Goal: Task Accomplishment & Management: Manage account settings

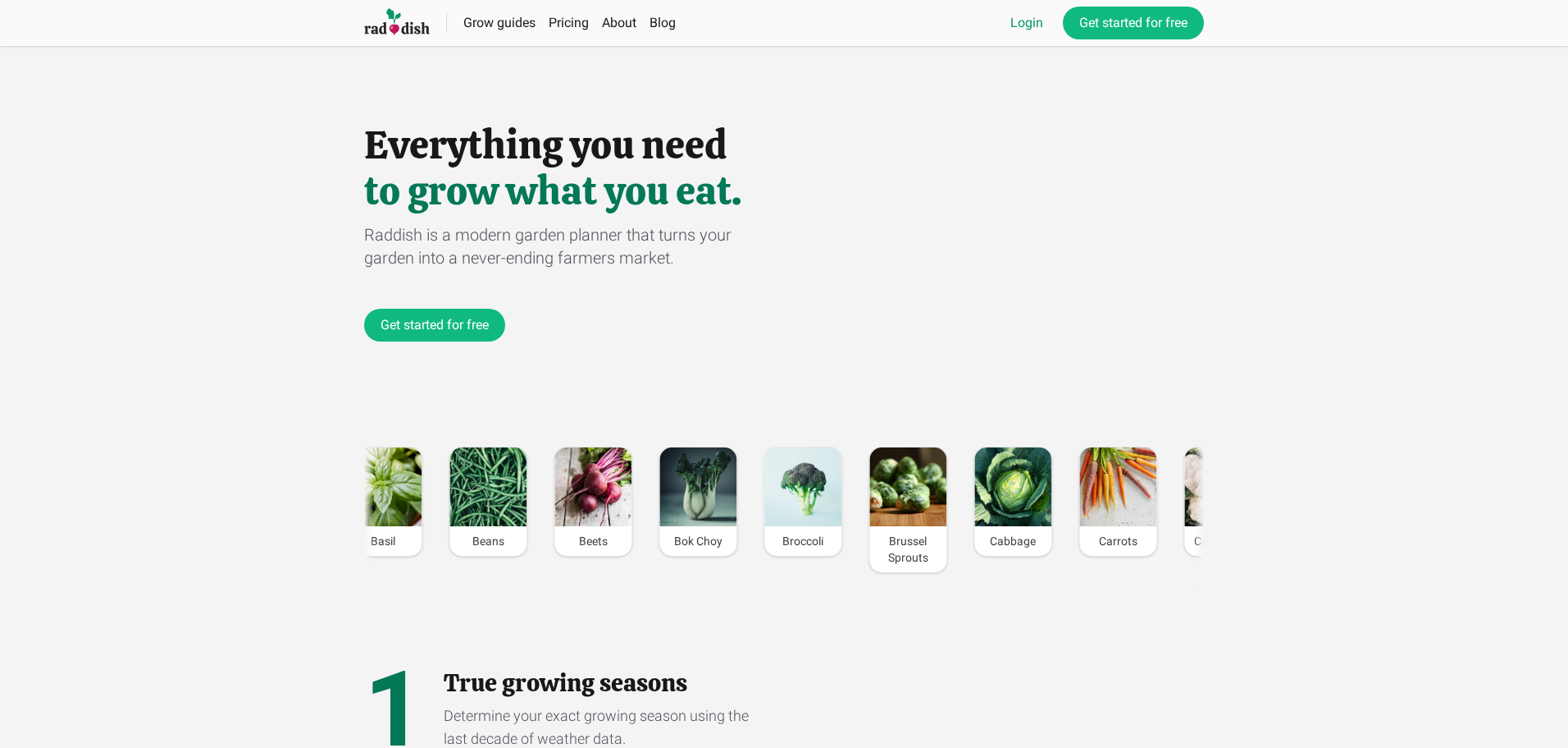
click at [1017, 20] on link "Login" at bounding box center [1027, 23] width 33 height 20
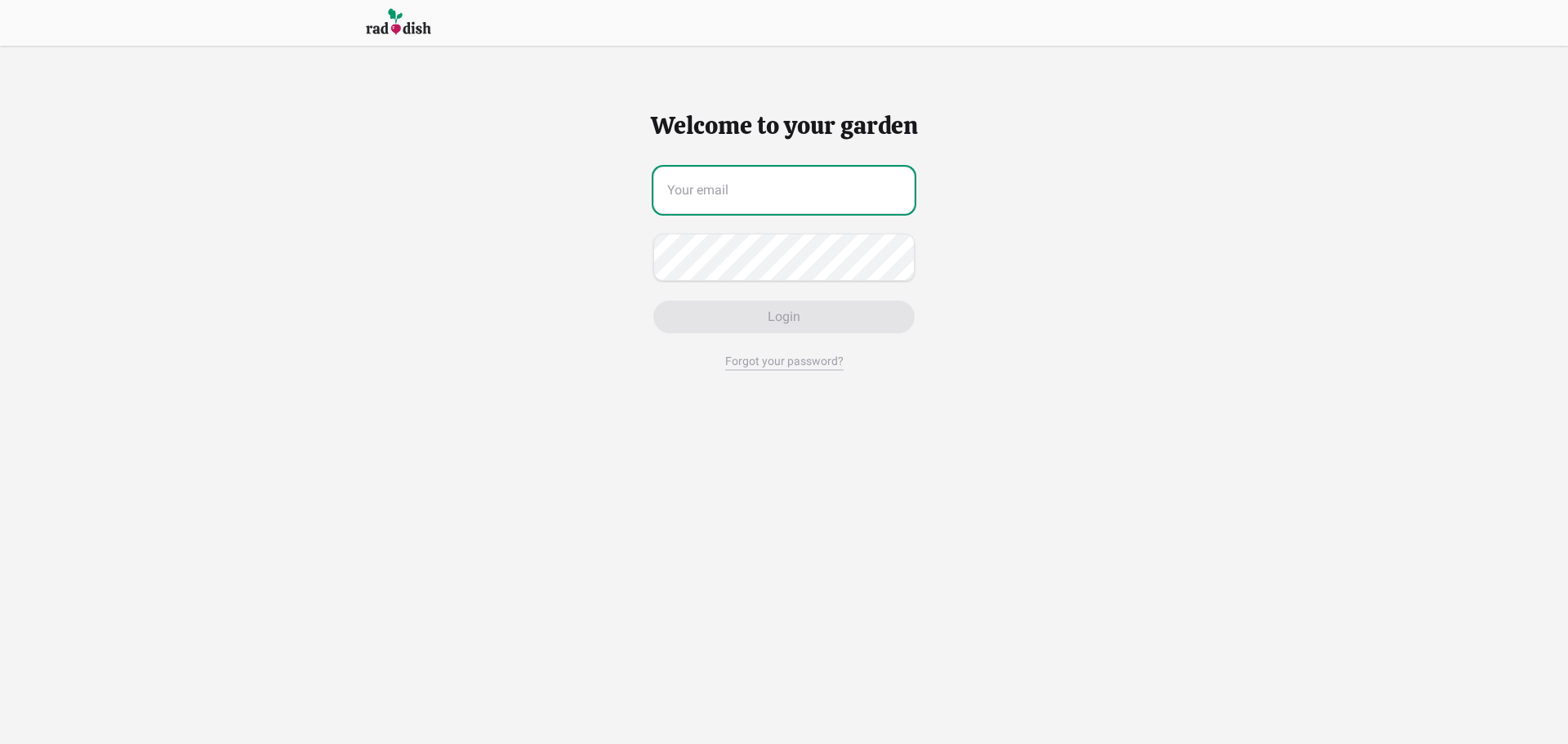
type input "[EMAIL_ADDRESS][DOMAIN_NAME]"
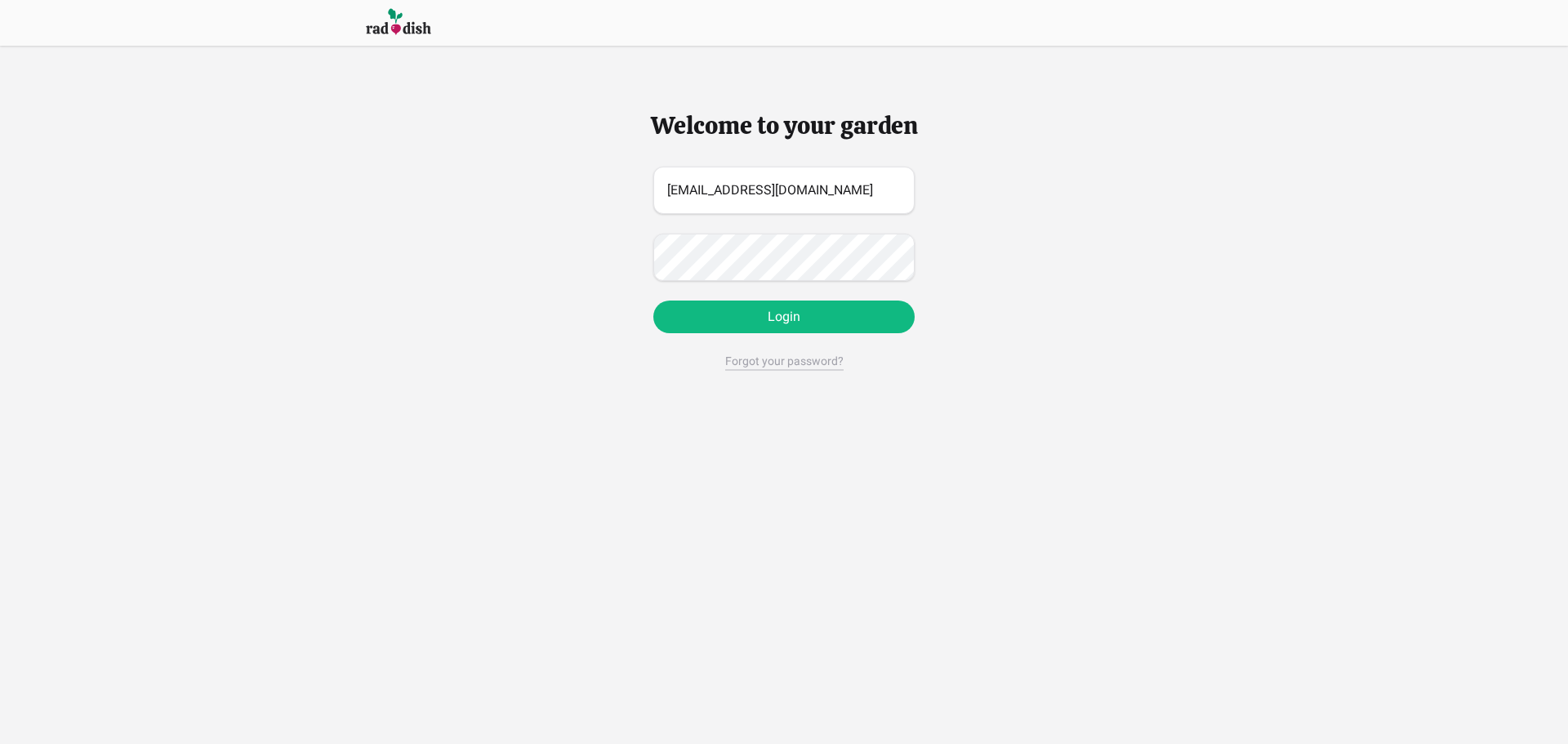
click at [735, 312] on button "Login" at bounding box center [784, 317] width 261 height 33
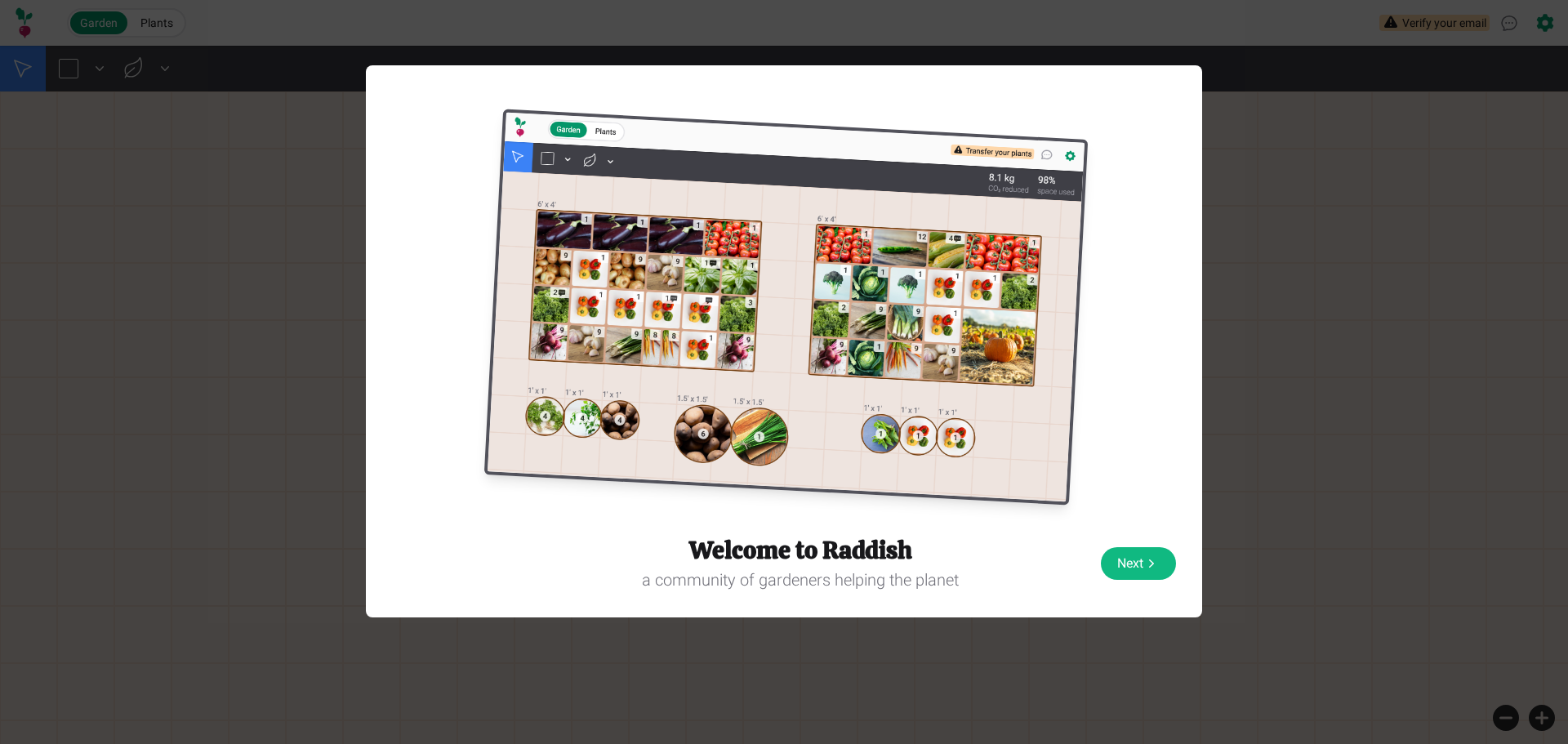
click at [1157, 560] on icon "Welcome to Raddish" at bounding box center [1152, 564] width 16 height 16
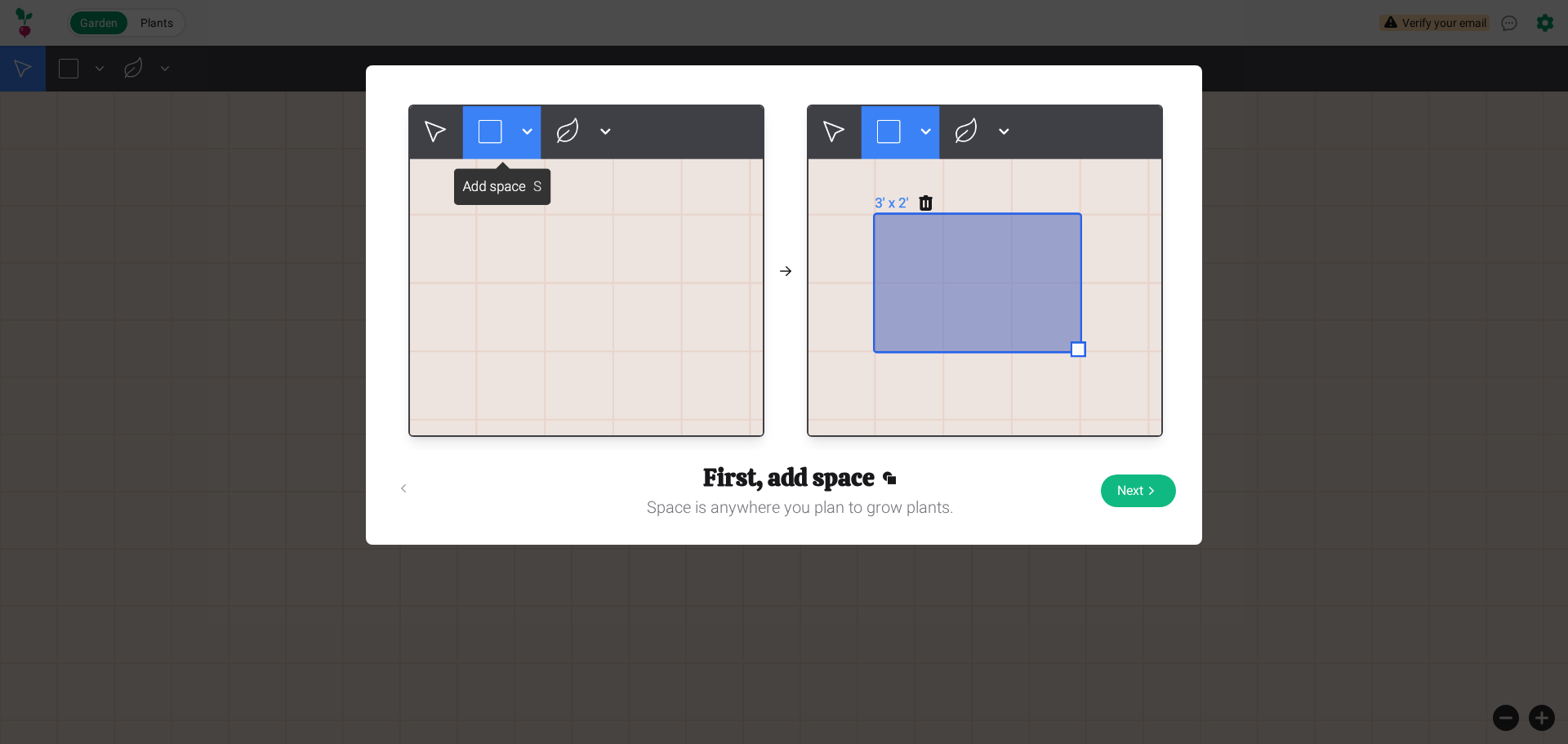
click at [1140, 493] on button "Next" at bounding box center [1138, 491] width 75 height 33
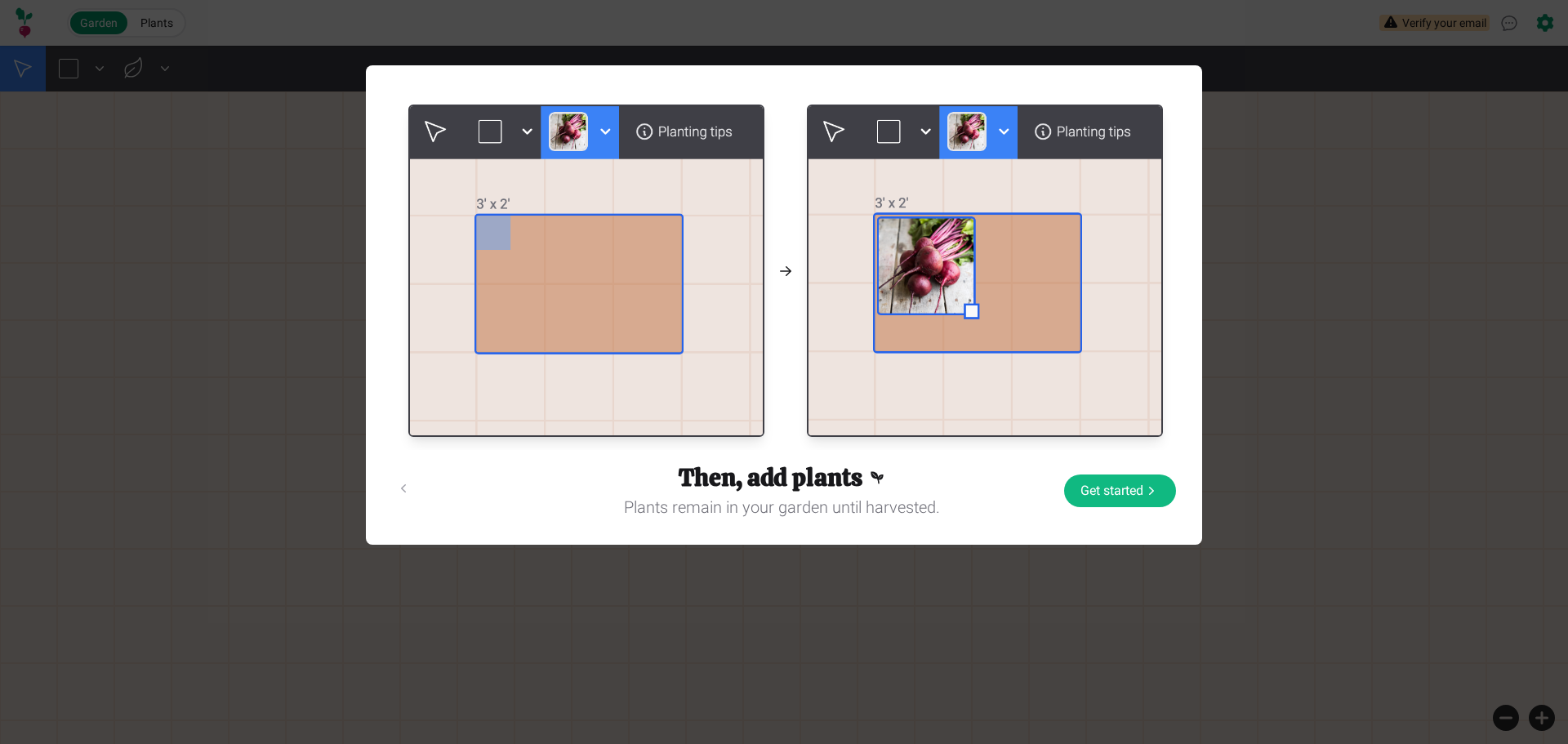
click at [1140, 493] on button "Get started" at bounding box center [1120, 491] width 112 height 33
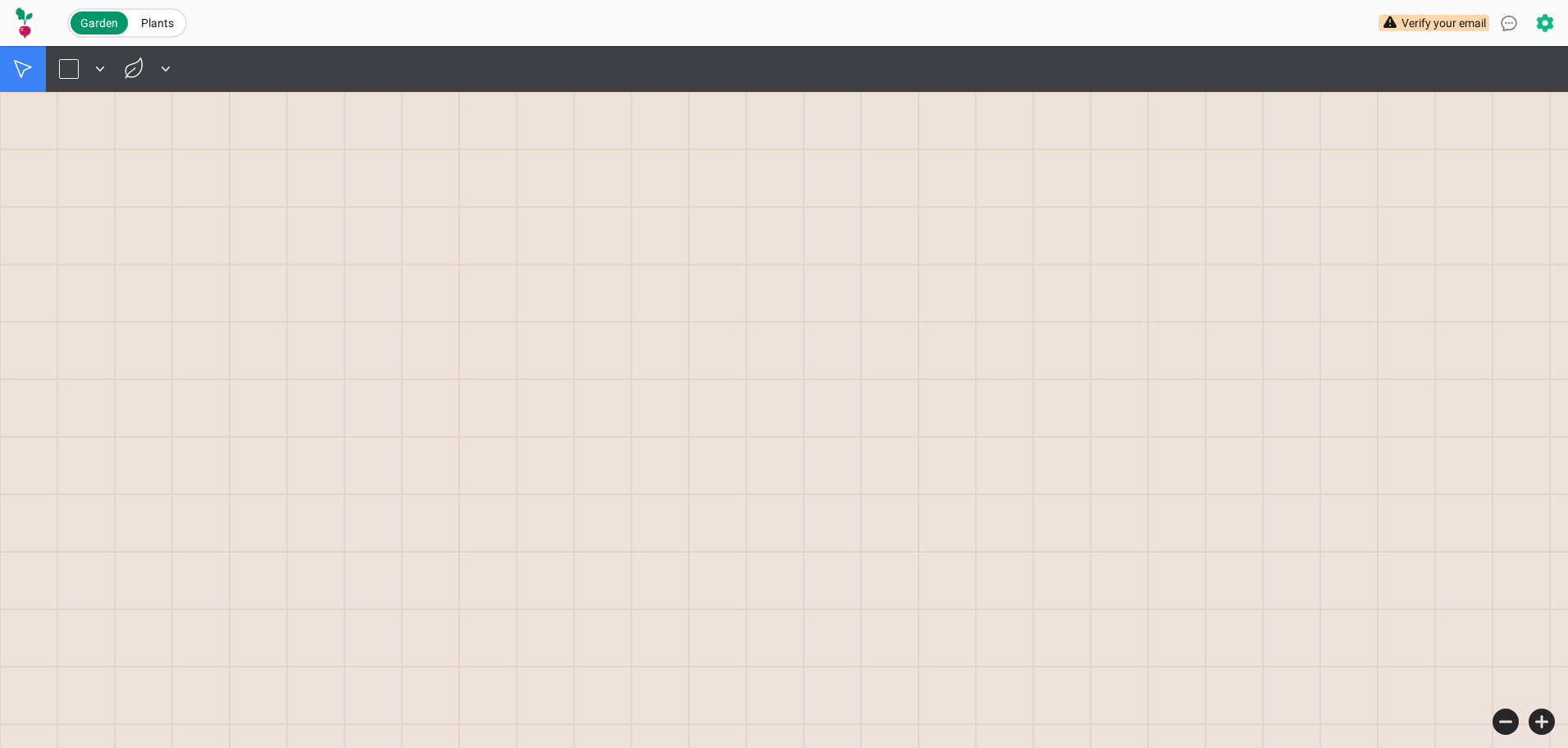
click at [1548, 15] on icon at bounding box center [1546, 23] width 20 height 20
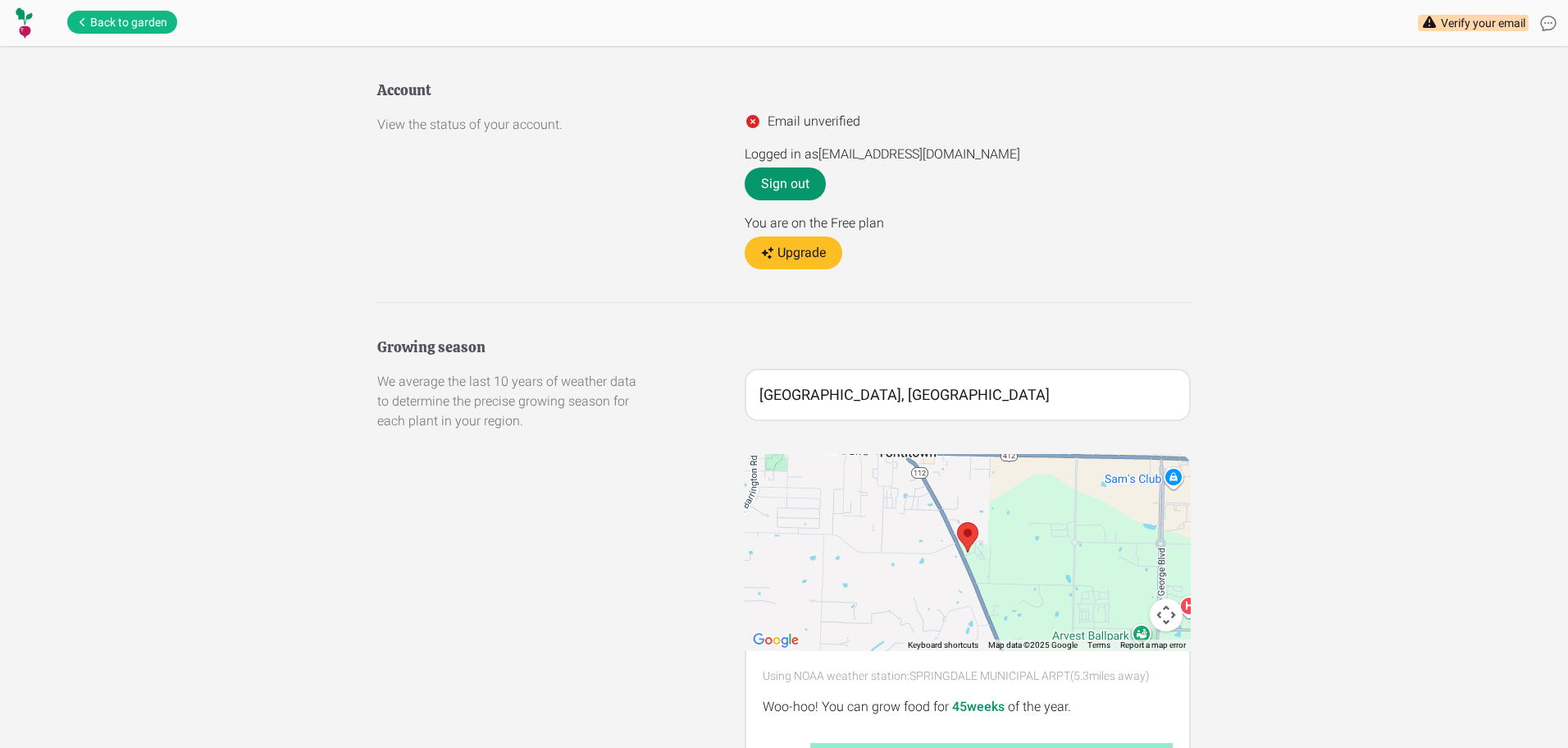
click at [135, 24] on span "Back to garden" at bounding box center [128, 22] width 77 height 17
